Goal: Check status: Check status

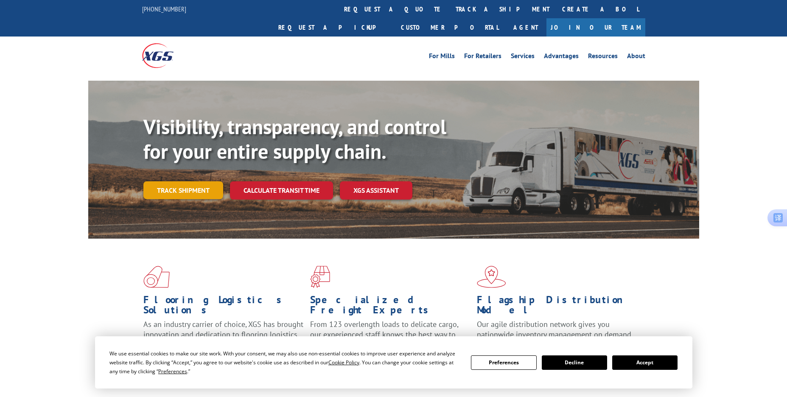
click at [177, 181] on link "Track shipment" at bounding box center [183, 190] width 80 height 18
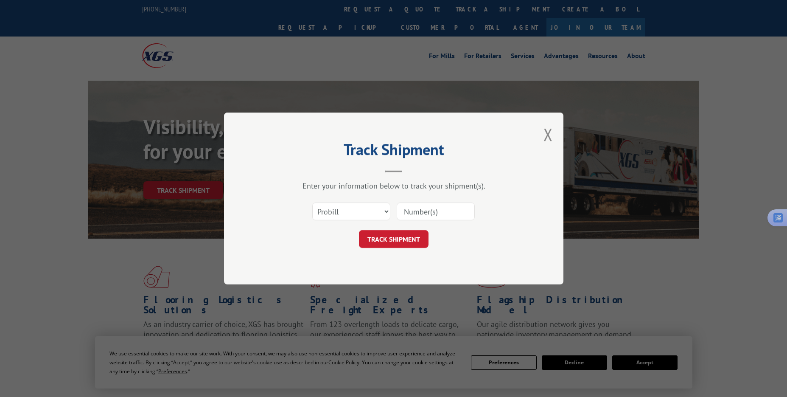
click at [406, 207] on input at bounding box center [436, 211] width 78 height 18
paste input "17501655"
type input "17501655"
click at [389, 236] on button "TRACK SHIPMENT" at bounding box center [394, 239] width 70 height 18
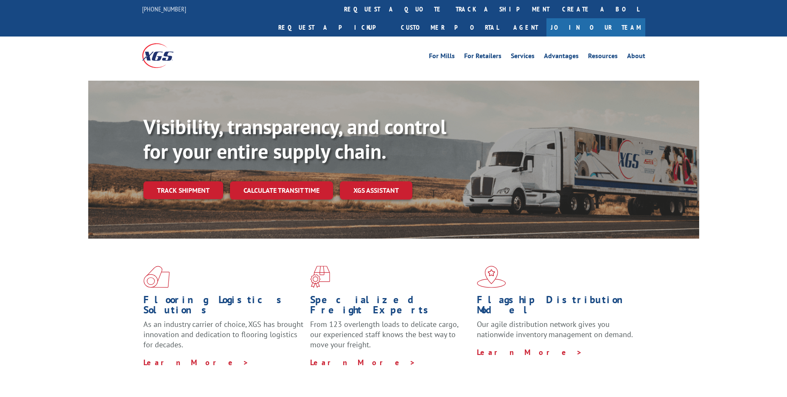
click at [188, 181] on link "Track shipment" at bounding box center [183, 190] width 80 height 18
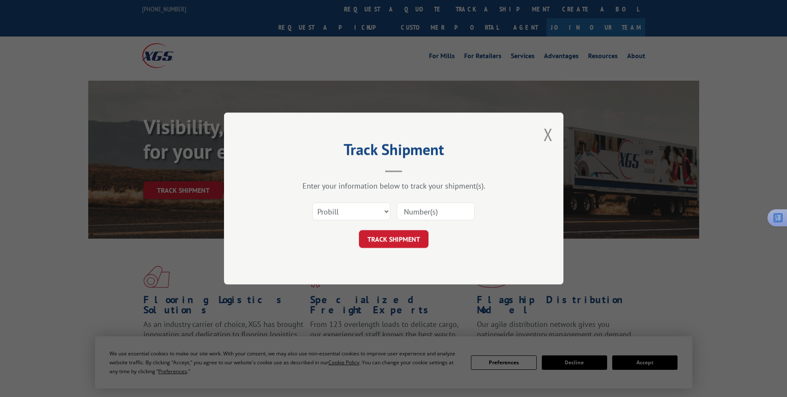
drag, startPoint x: 440, startPoint y: 213, endPoint x: 433, endPoint y: 217, distance: 7.8
click at [440, 213] on input at bounding box center [436, 211] width 78 height 18
paste input "17501926"
type input "17501926"
click at [387, 239] on button "TRACK SHIPMENT" at bounding box center [394, 239] width 70 height 18
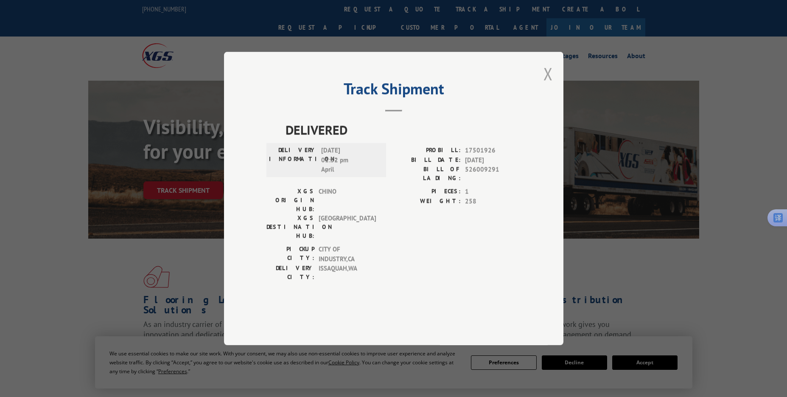
click at [547, 85] on button "Close modal" at bounding box center [548, 73] width 9 height 22
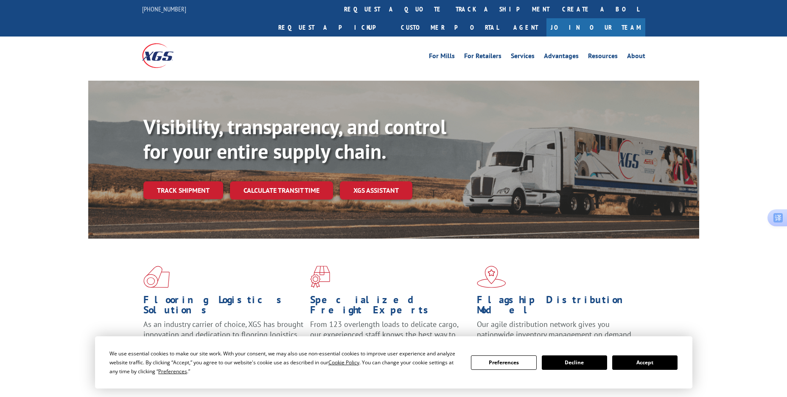
drag, startPoint x: 184, startPoint y: 175, endPoint x: 196, endPoint y: 179, distance: 12.8
click at [184, 181] on link "Track shipment" at bounding box center [183, 190] width 80 height 18
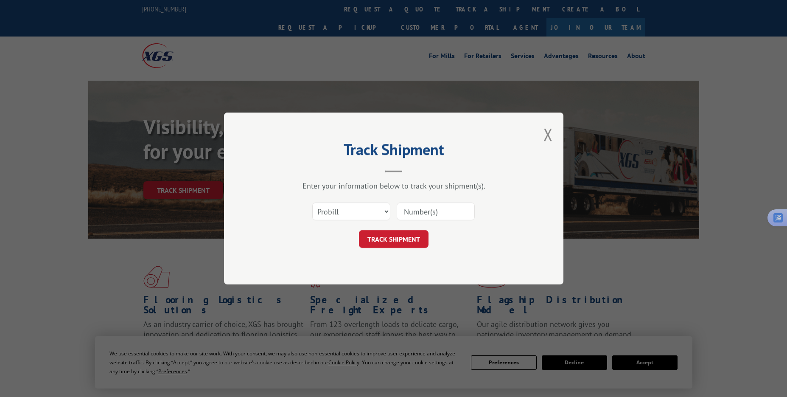
drag, startPoint x: 434, startPoint y: 211, endPoint x: 427, endPoint y: 219, distance: 10.2
click at [434, 211] on input at bounding box center [436, 211] width 78 height 18
paste input "17501753"
type input "17501753"
drag, startPoint x: 390, startPoint y: 239, endPoint x: 397, endPoint y: 236, distance: 7.6
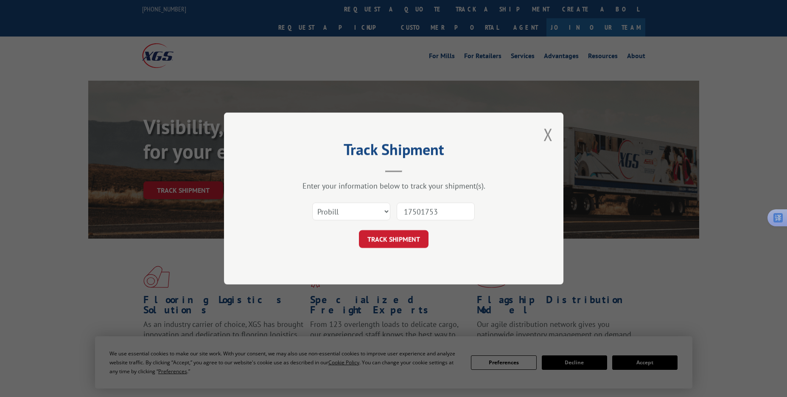
click at [390, 239] on button "TRACK SHIPMENT" at bounding box center [394, 239] width 70 height 18
